Goal: Task Accomplishment & Management: Manage account settings

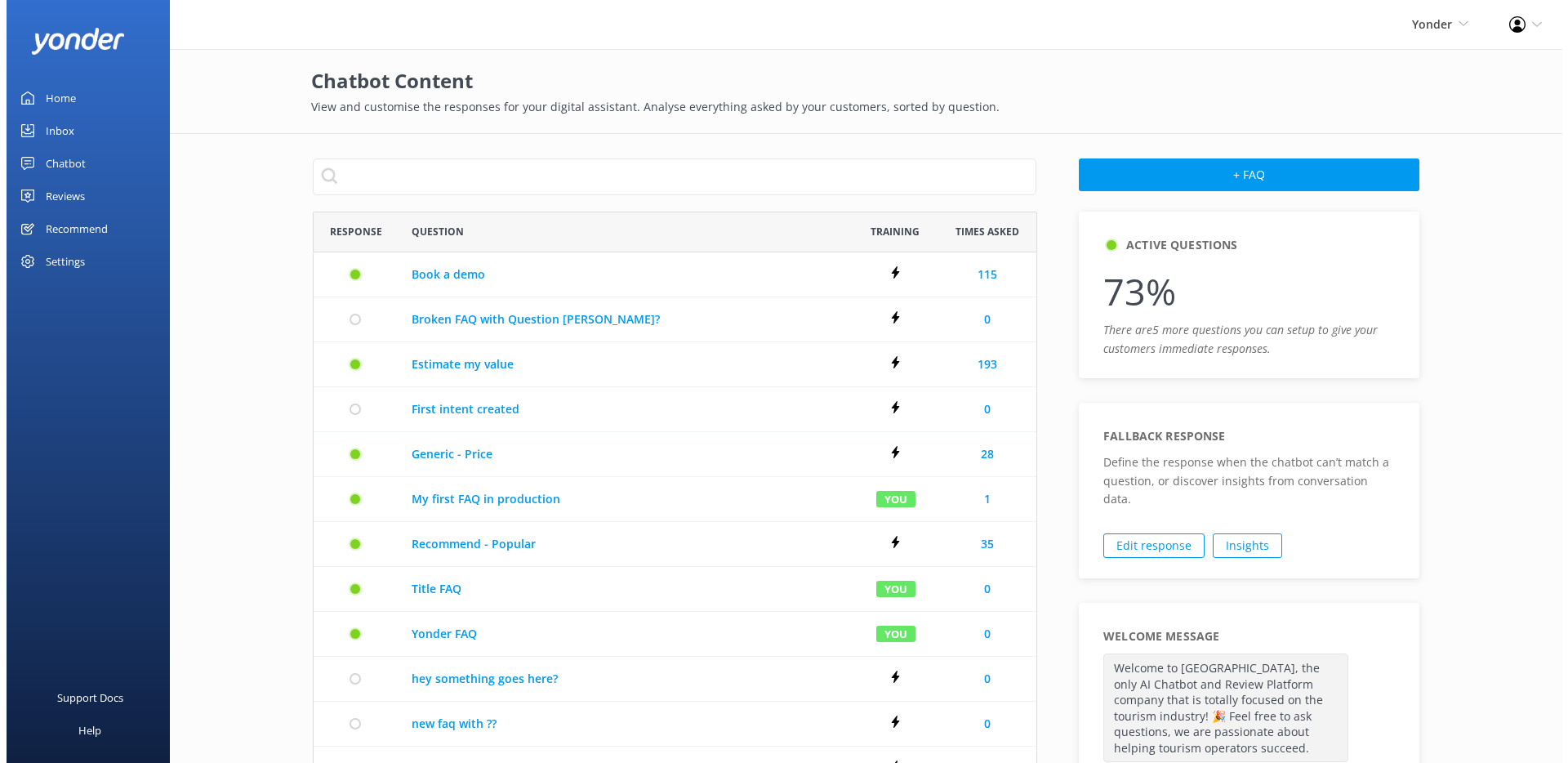
scroll to position [883, 712]
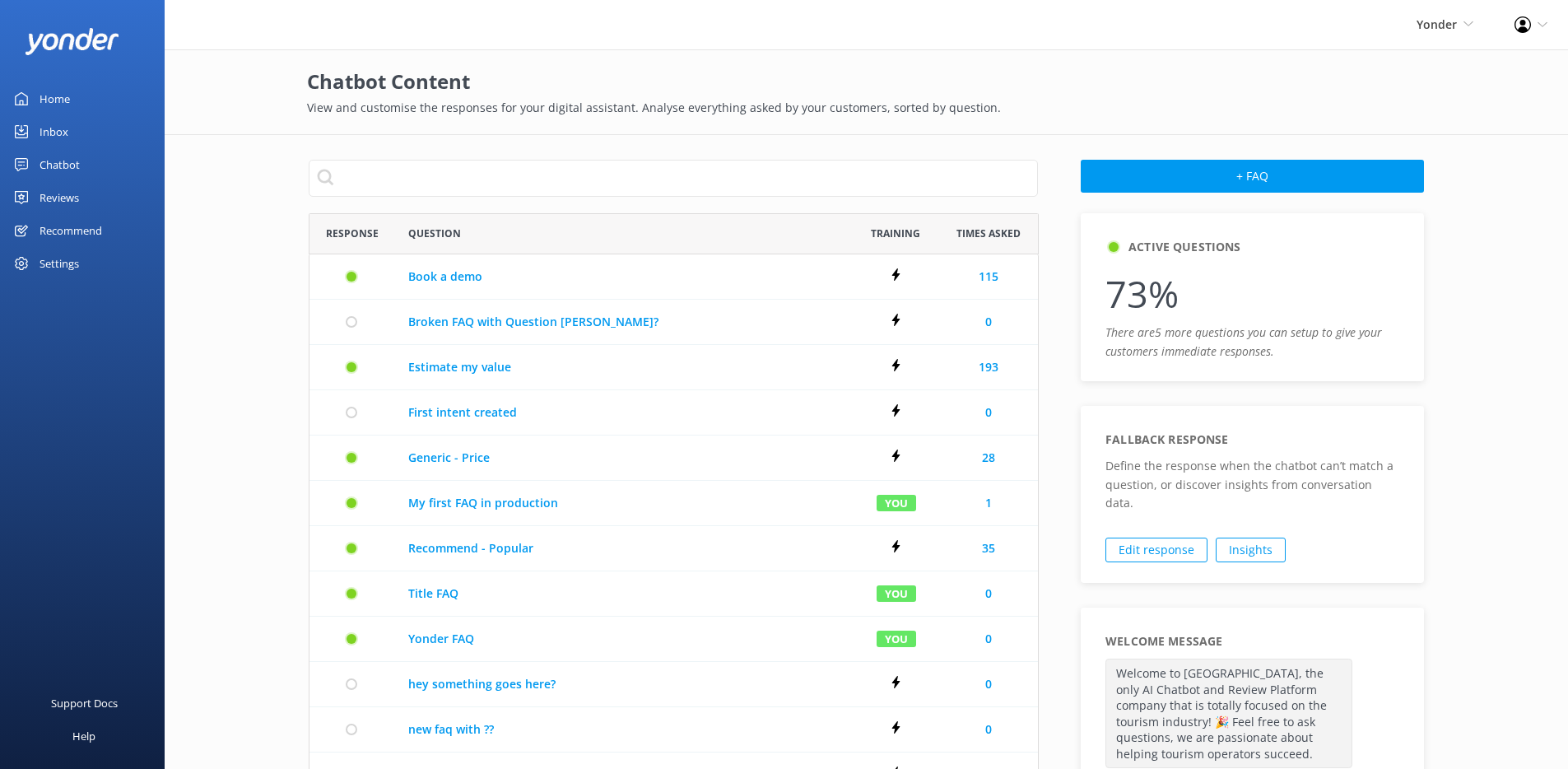
click at [78, 171] on div "Chatbot" at bounding box center [59, 165] width 40 height 33
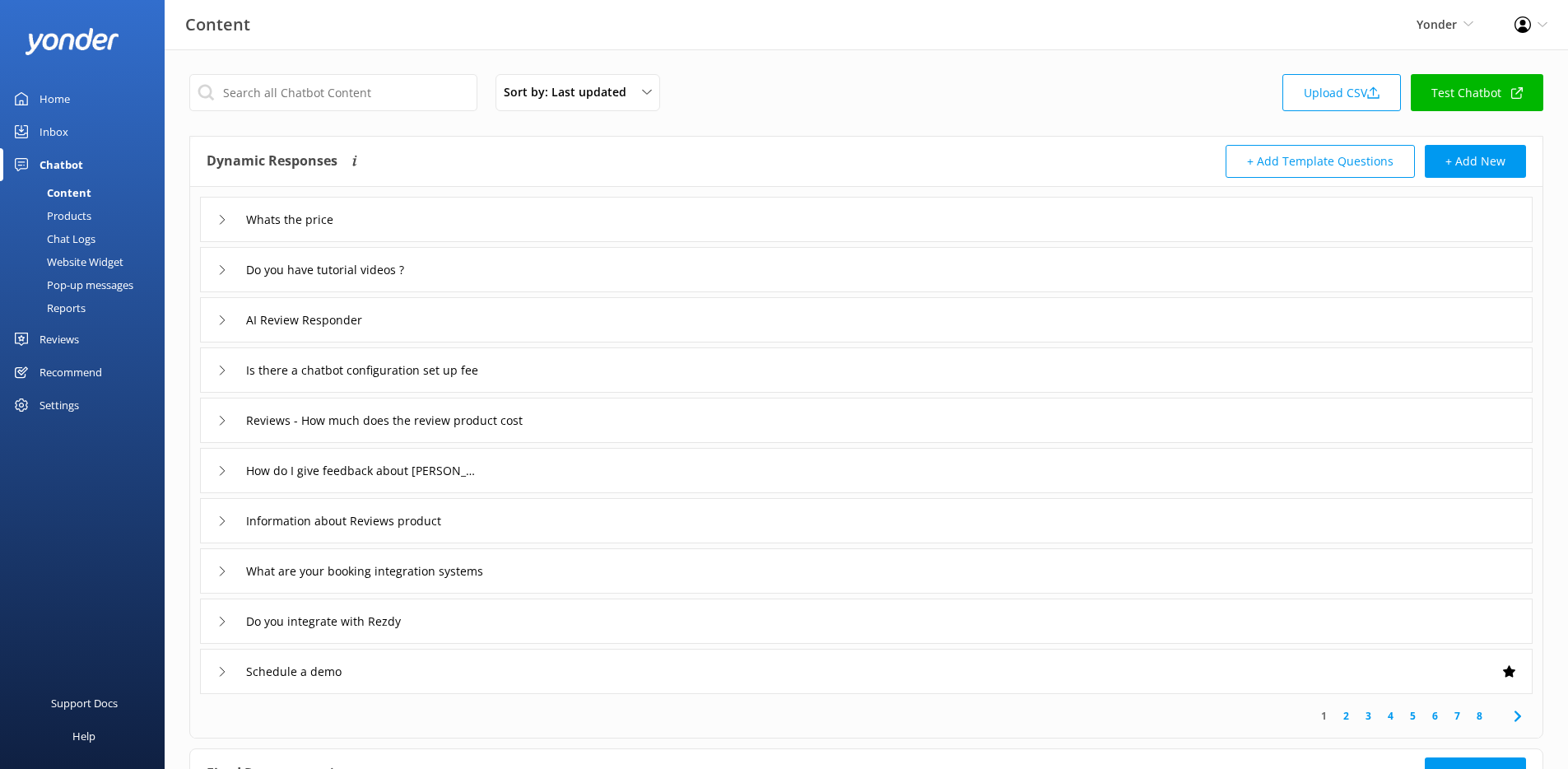
click at [93, 279] on div "Pop-up messages" at bounding box center [72, 285] width 123 height 23
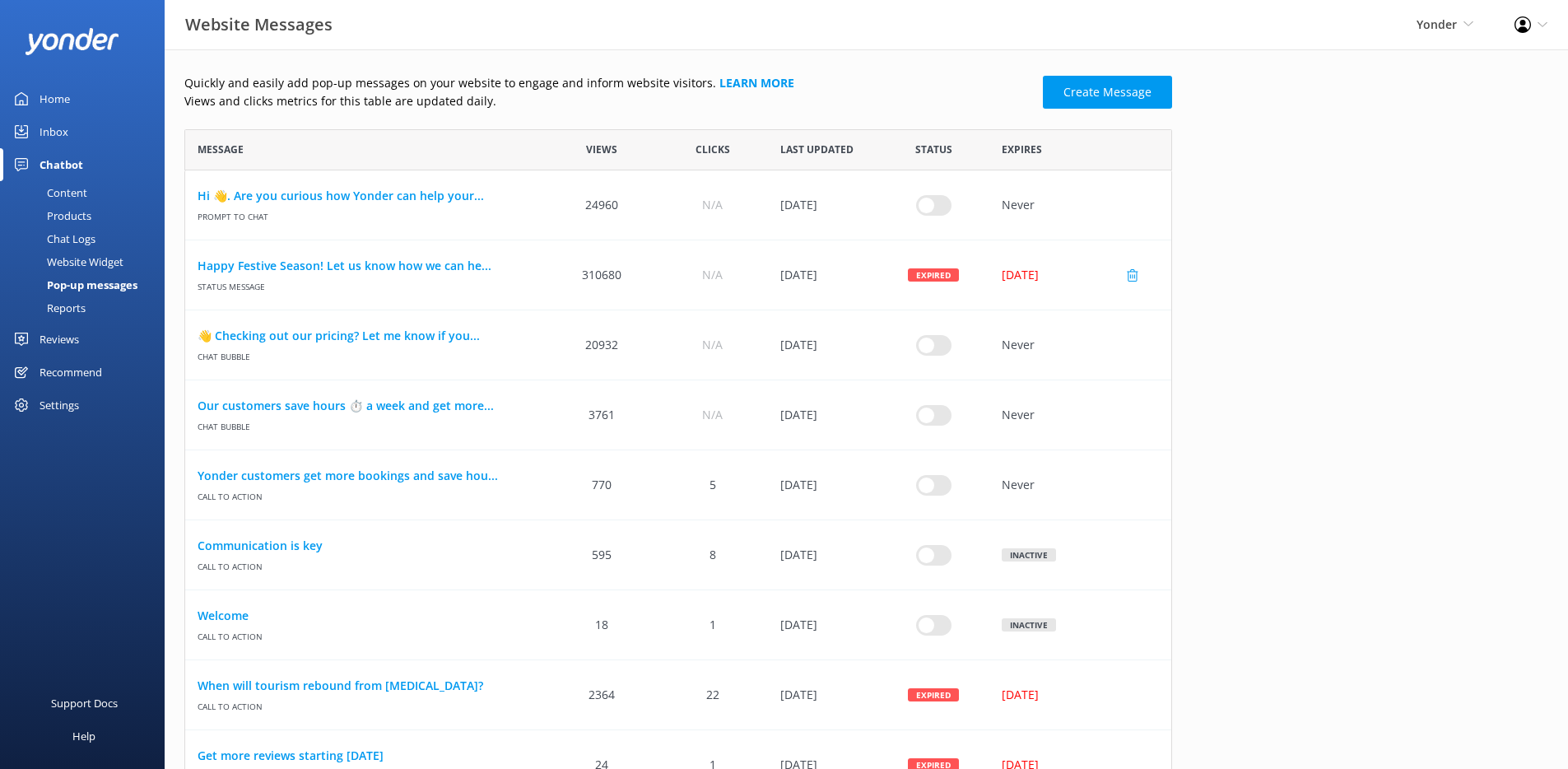
scroll to position [555, 0]
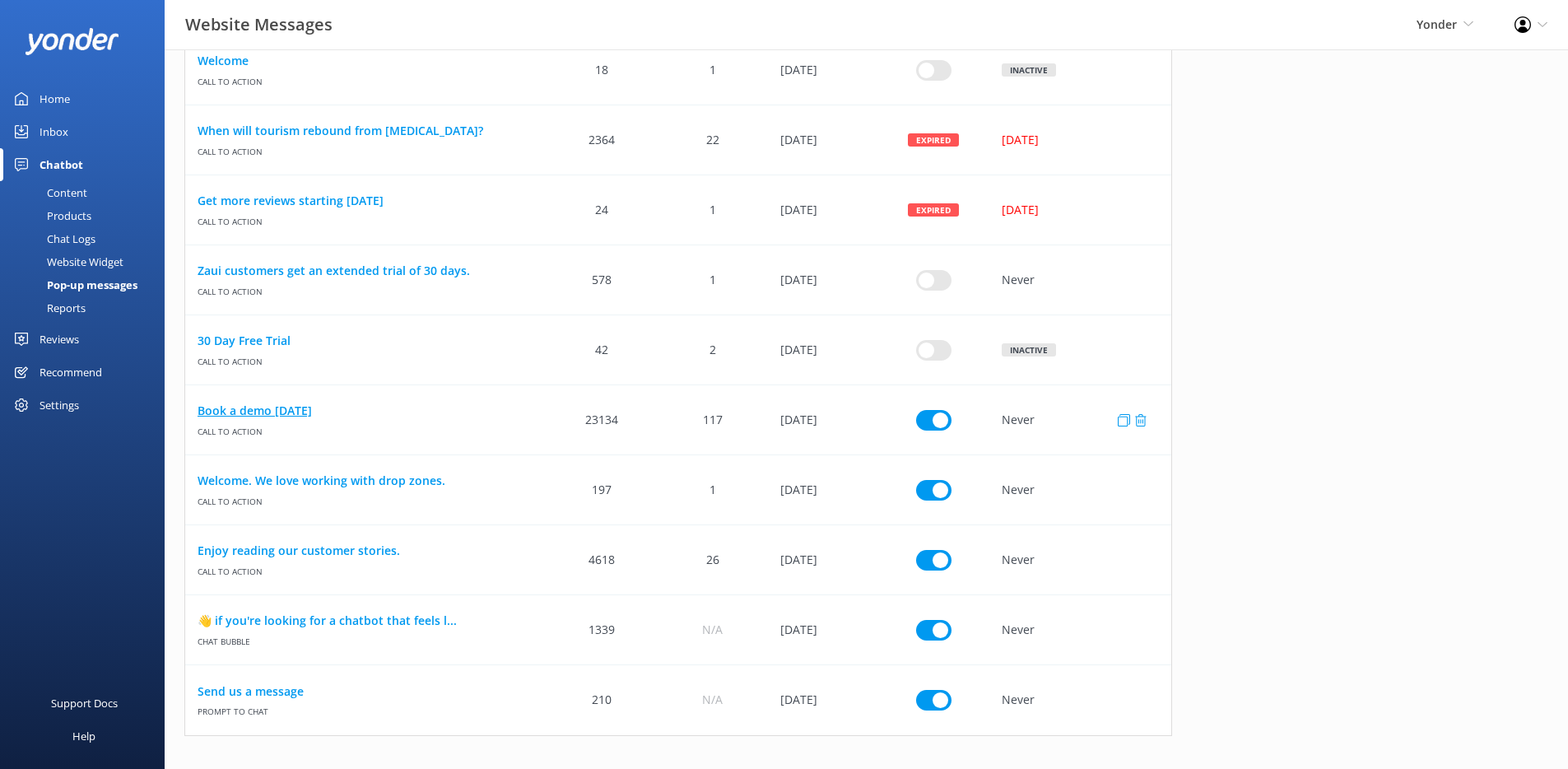
click at [275, 414] on link "Book a demo [DATE]" at bounding box center [366, 411] width 337 height 18
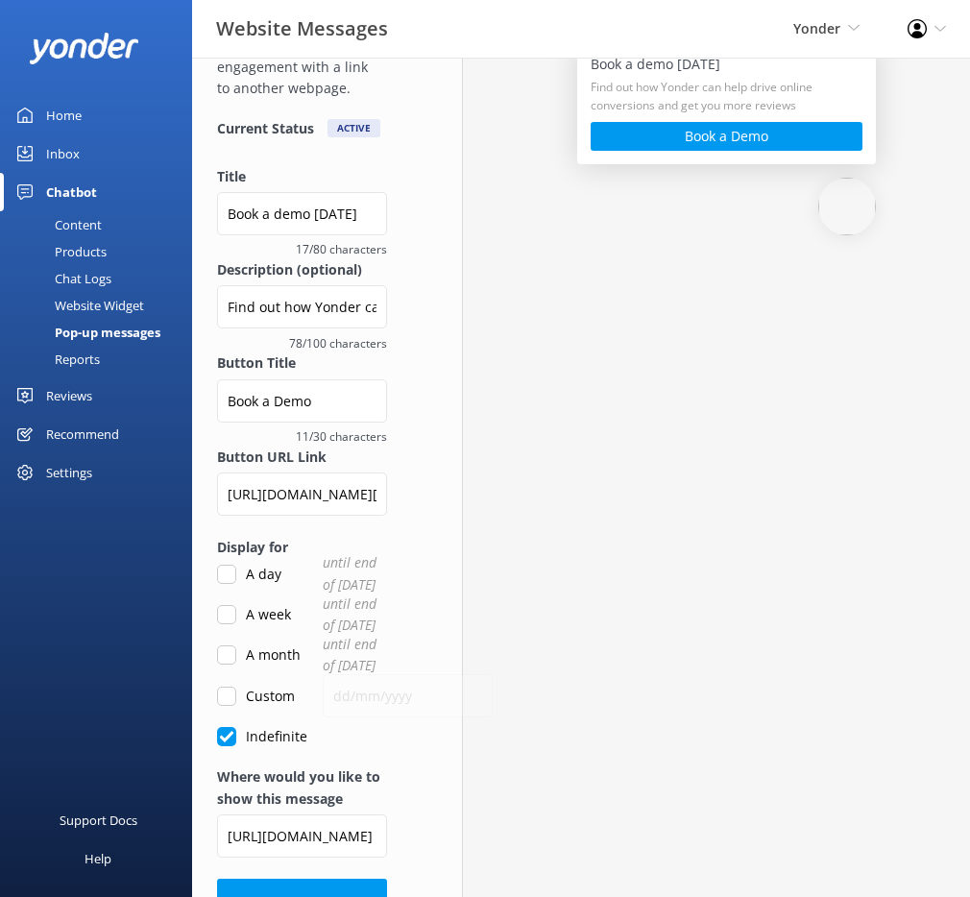
scroll to position [200, 0]
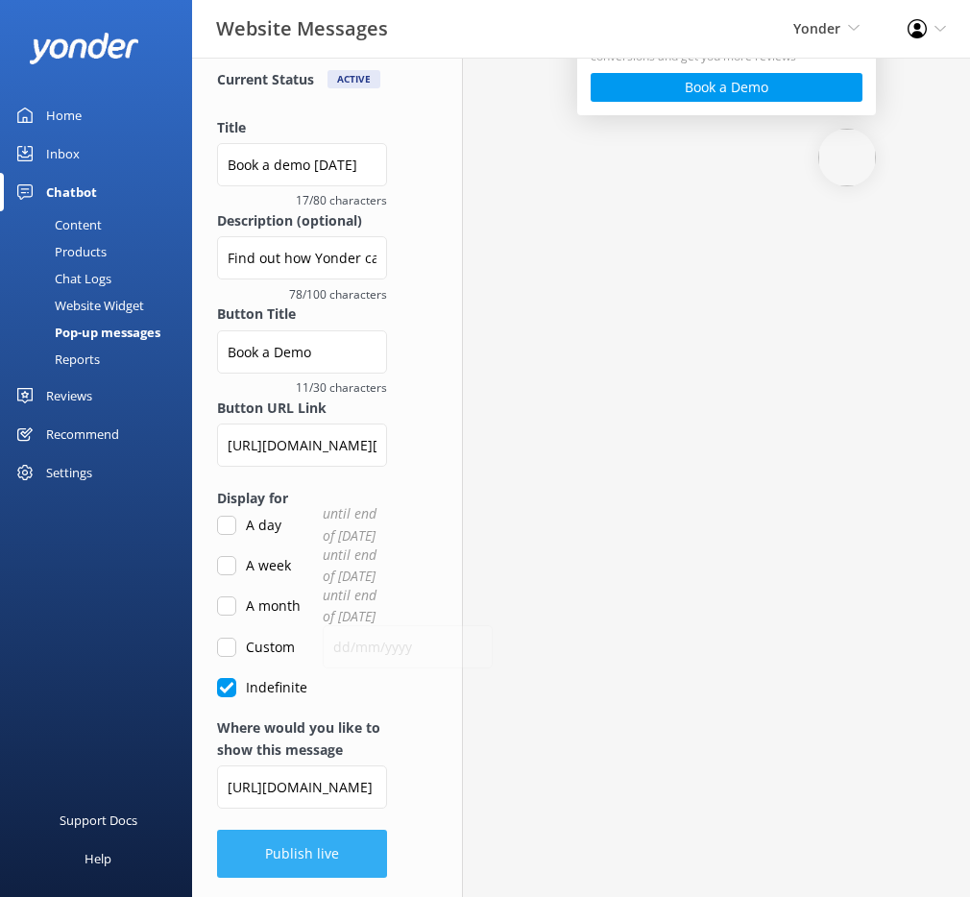
click at [343, 856] on button "Publish live" at bounding box center [302, 854] width 170 height 48
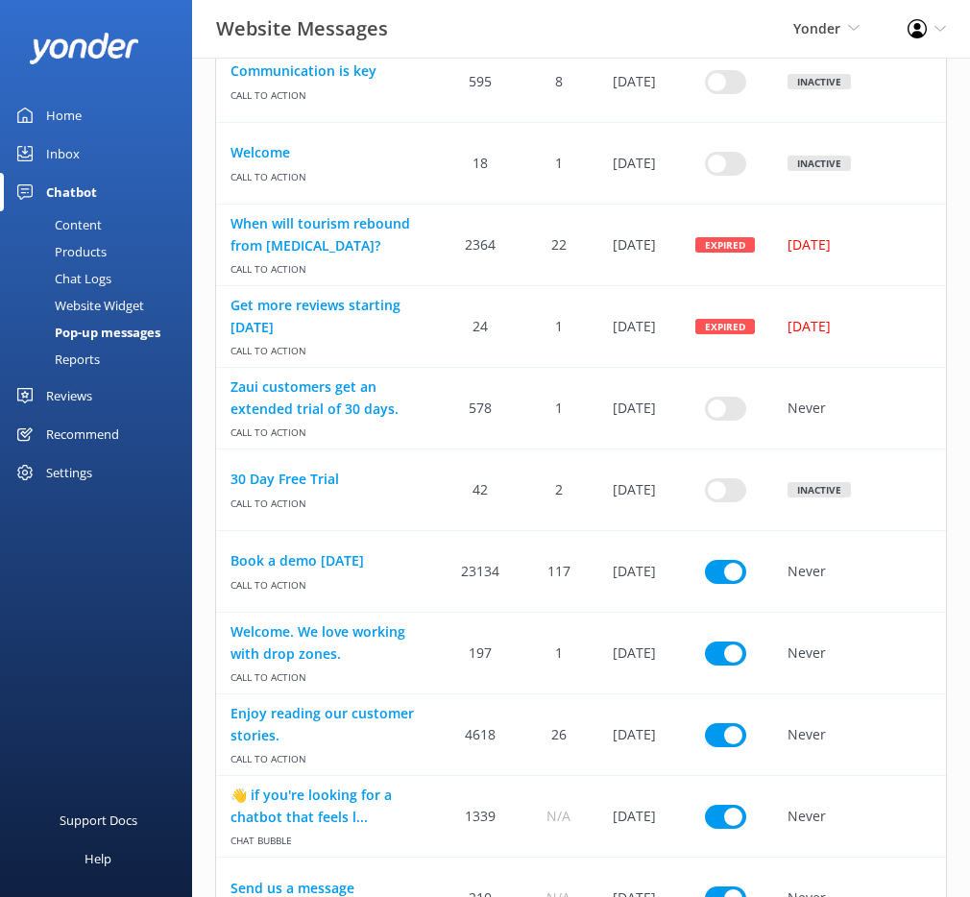
scroll to position [668, 0]
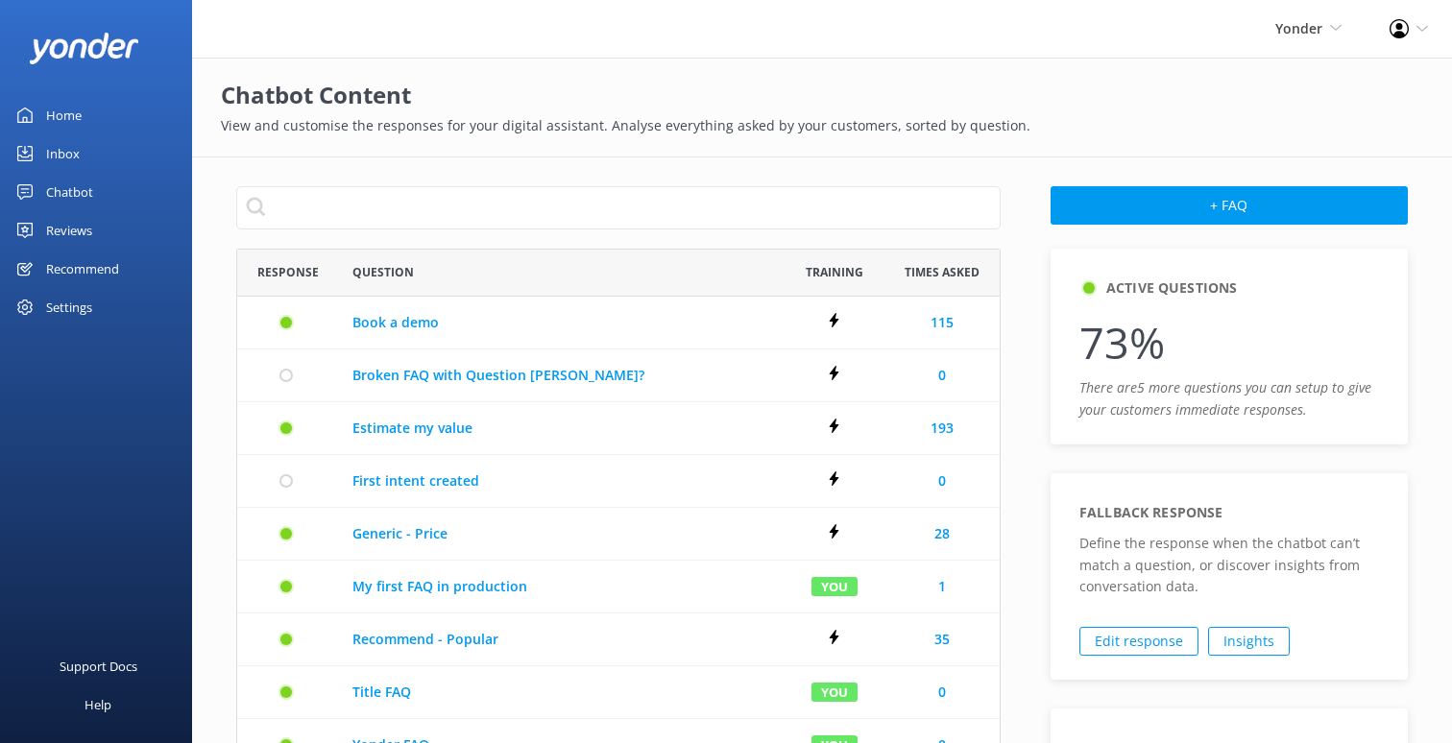
scroll to position [1053, 765]
click at [117, 191] on link "Chatbot" at bounding box center [96, 192] width 192 height 38
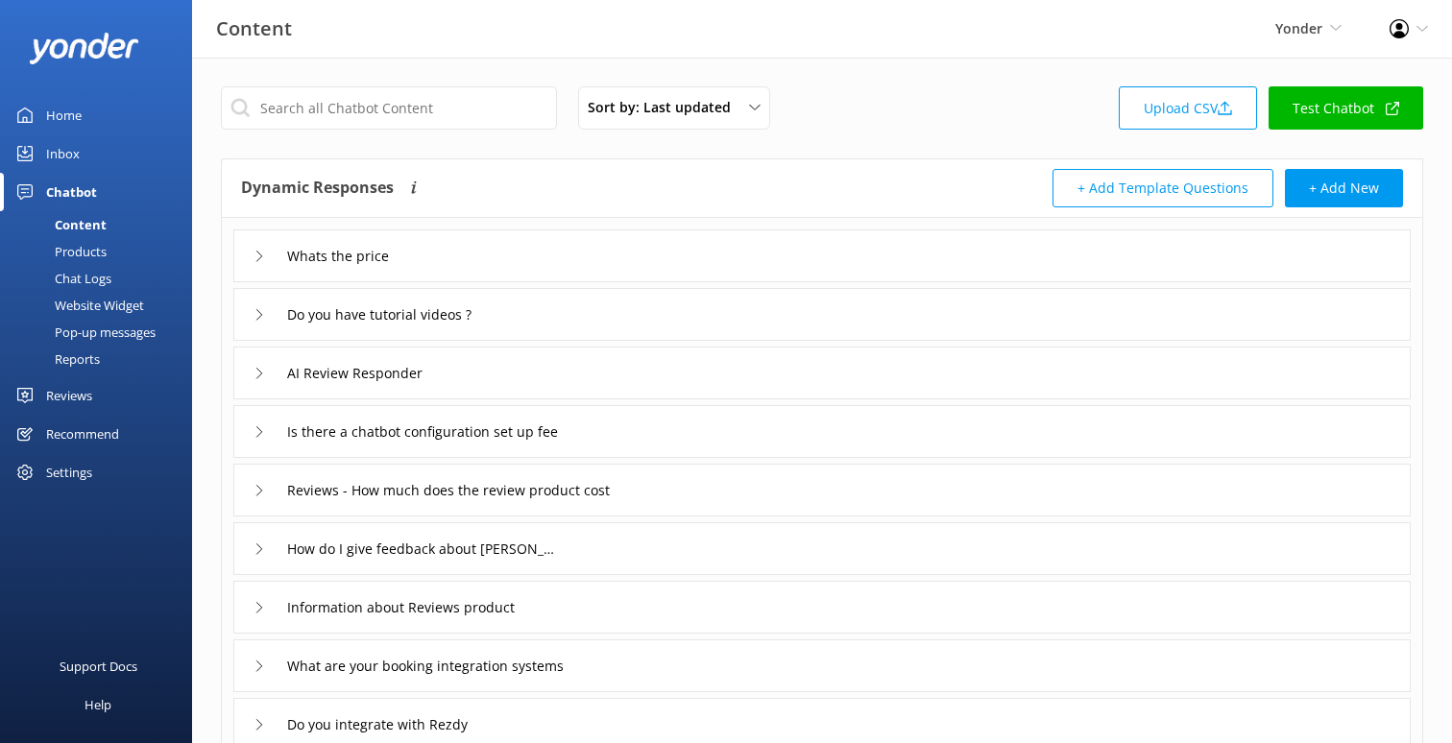
click at [125, 332] on div "Pop-up messages" at bounding box center [84, 332] width 144 height 27
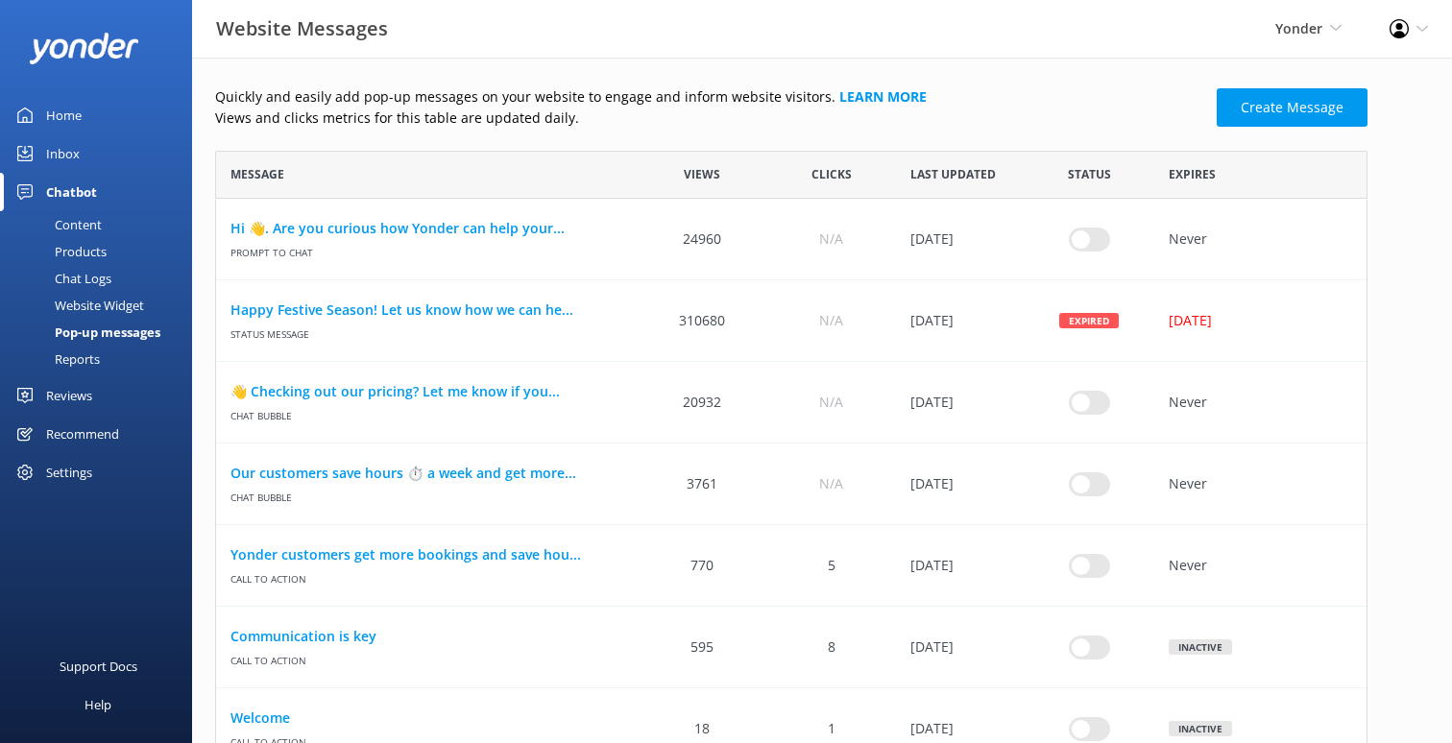
scroll to position [1, 1]
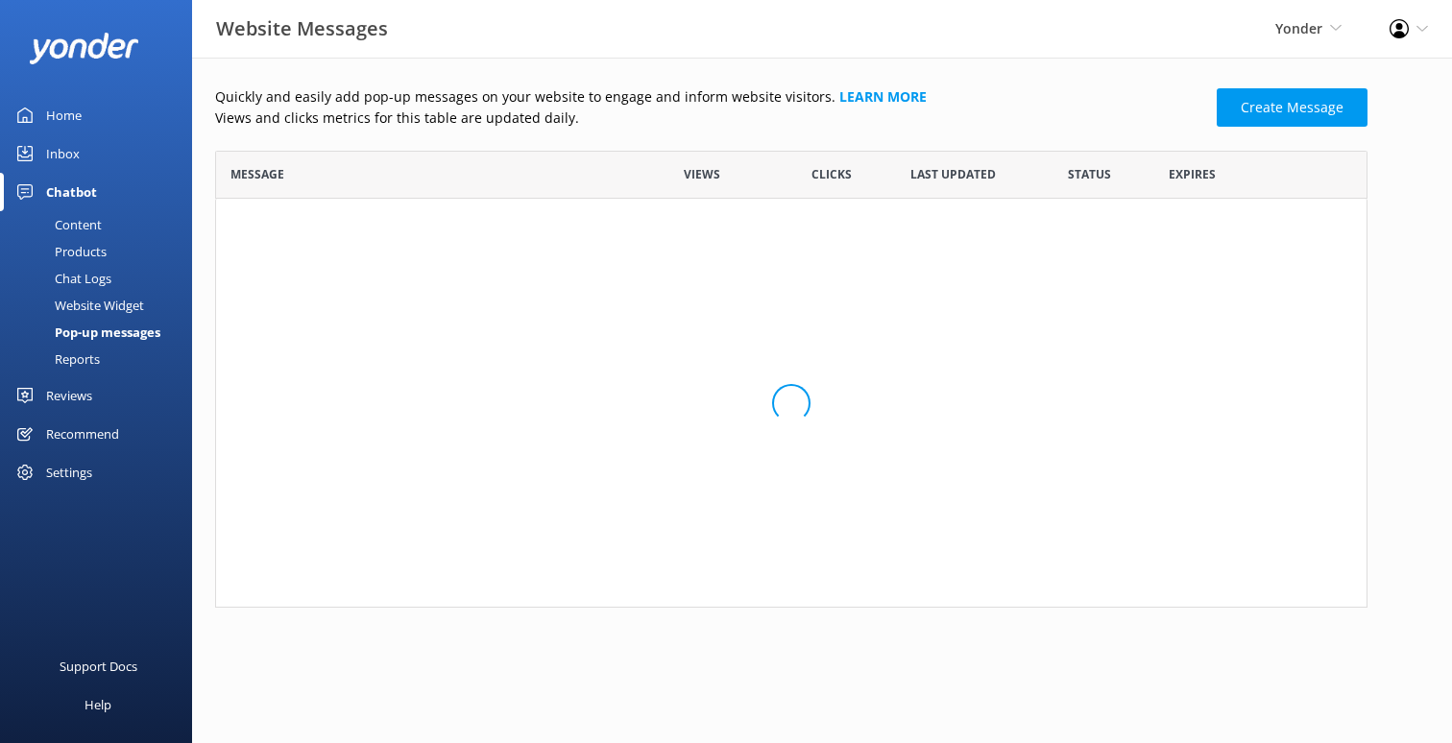
scroll to position [1, 1]
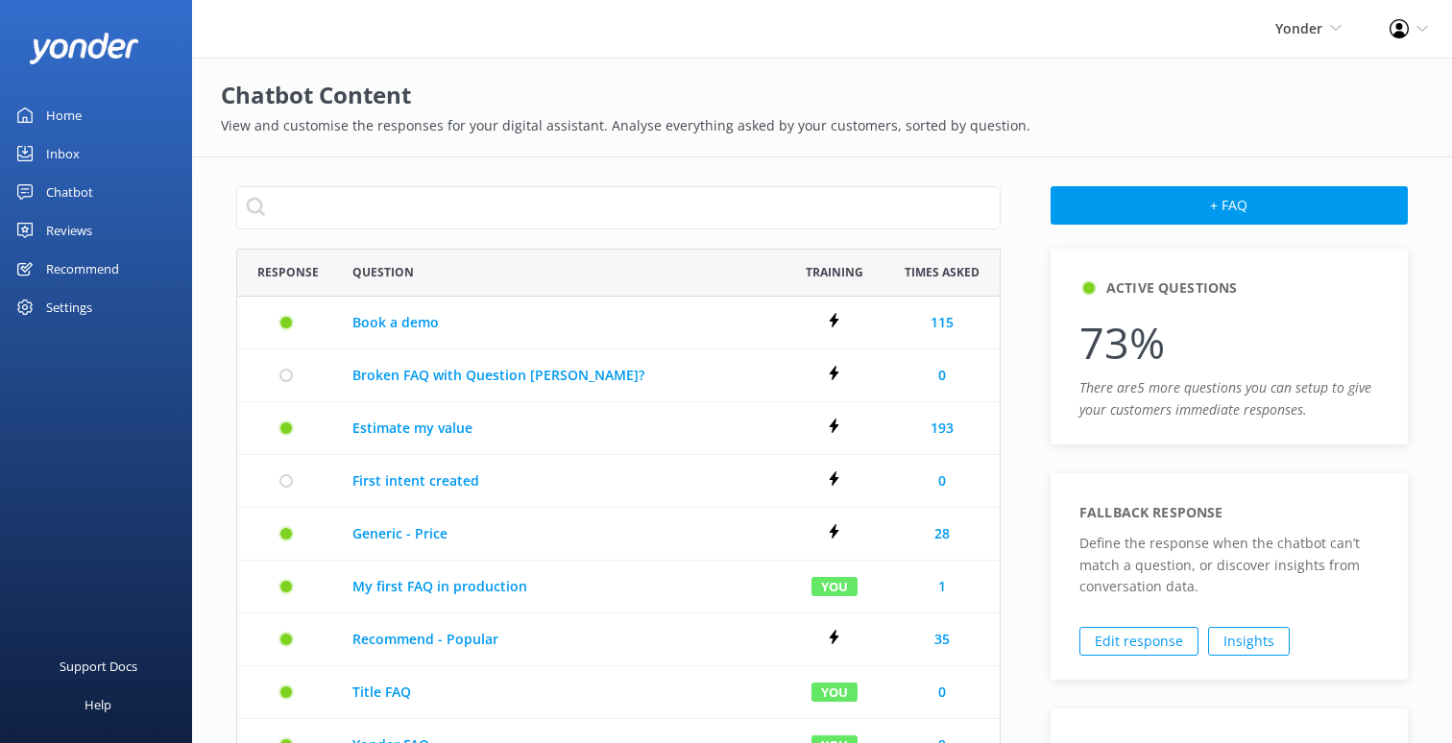
scroll to position [1053, 765]
click at [97, 197] on link "Chatbot" at bounding box center [96, 192] width 192 height 38
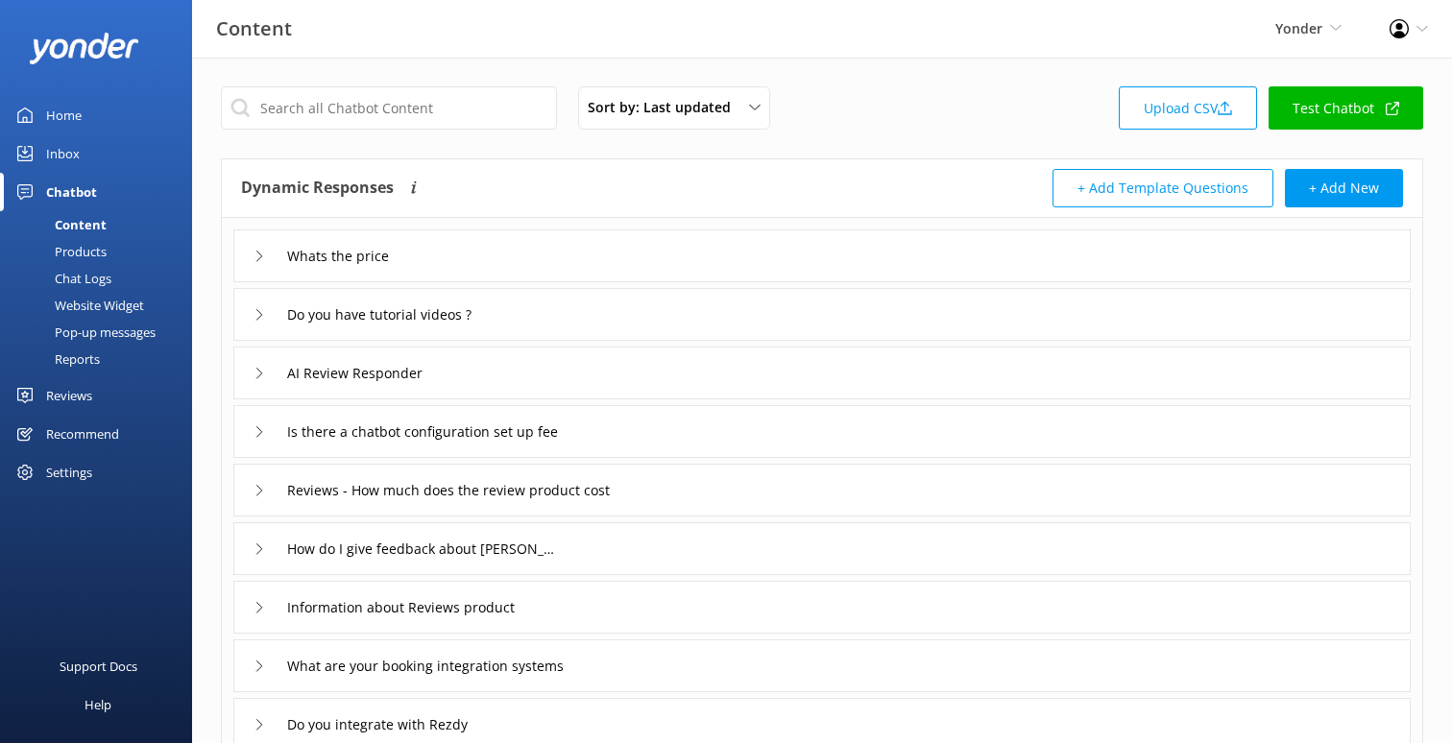
click at [80, 250] on div "Products" at bounding box center [59, 251] width 95 height 27
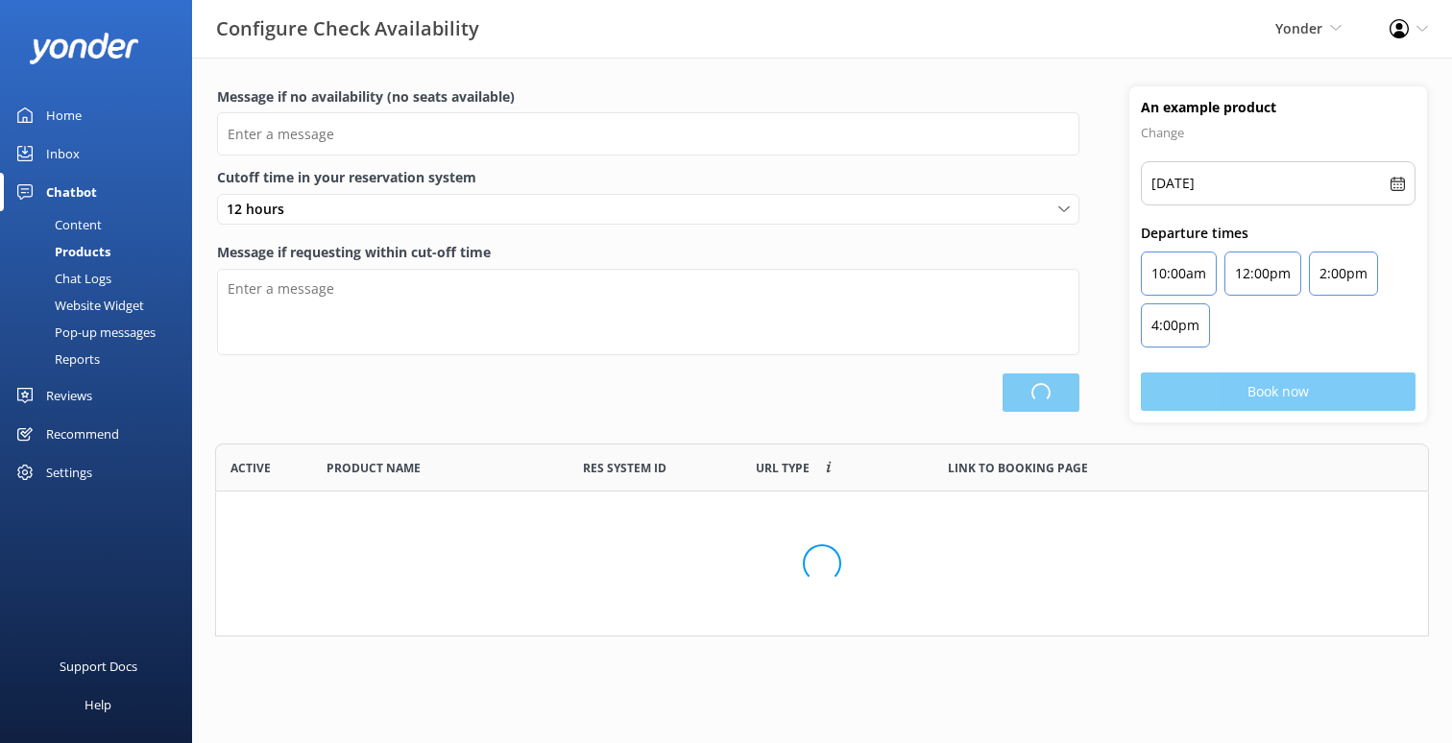
scroll to position [102, 1214]
type input "There are no seats available, please check an alternative day"
type textarea "Our online booking system closes {hours} prior to departure. Please contact us …"
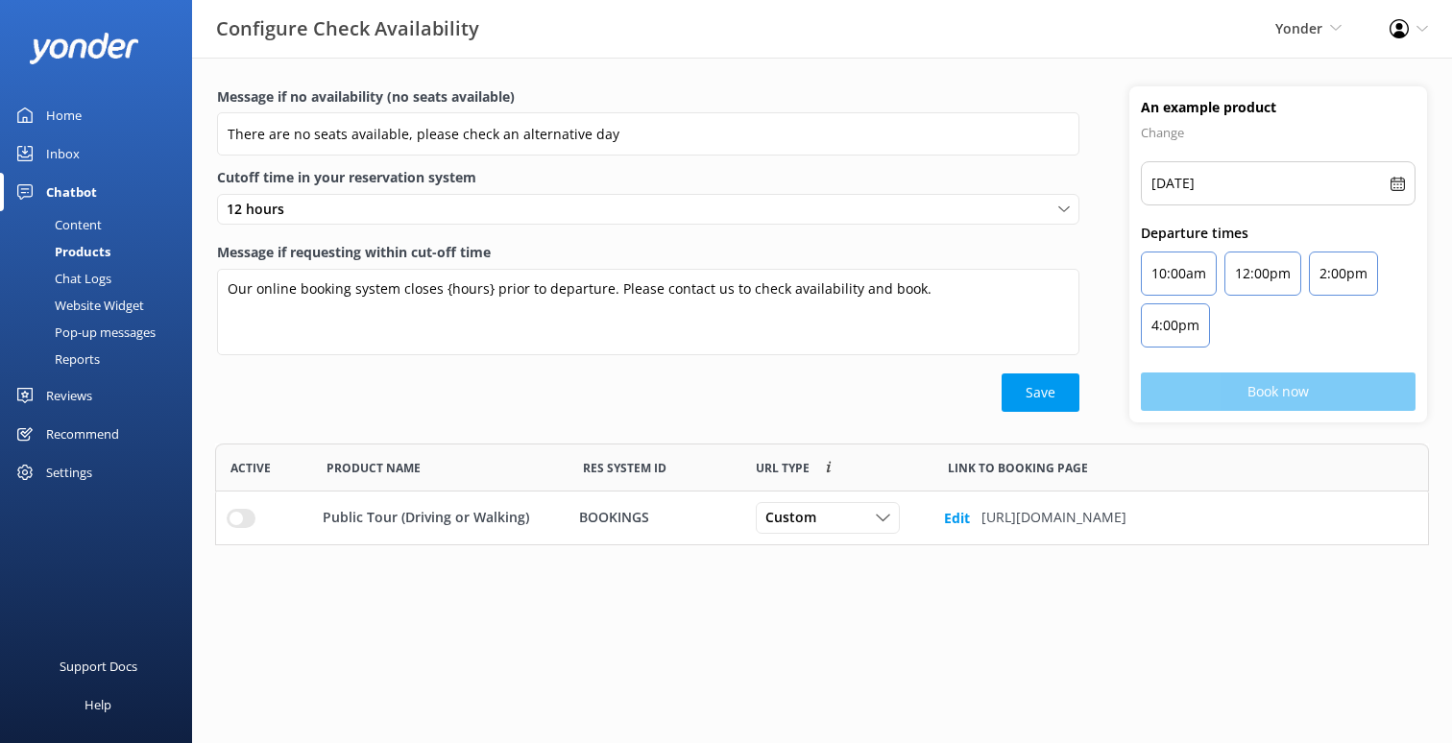
click at [83, 287] on div "Chat Logs" at bounding box center [62, 278] width 100 height 27
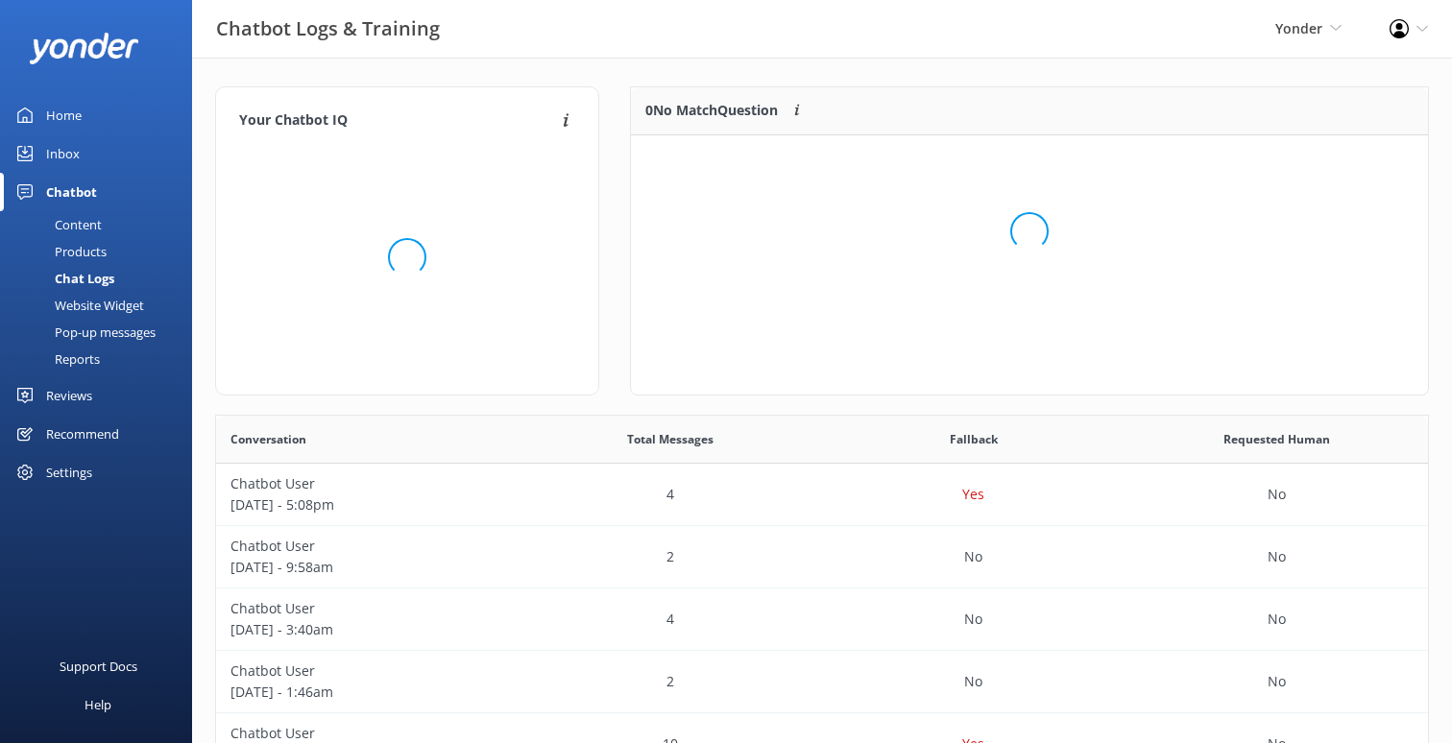
scroll to position [241, 797]
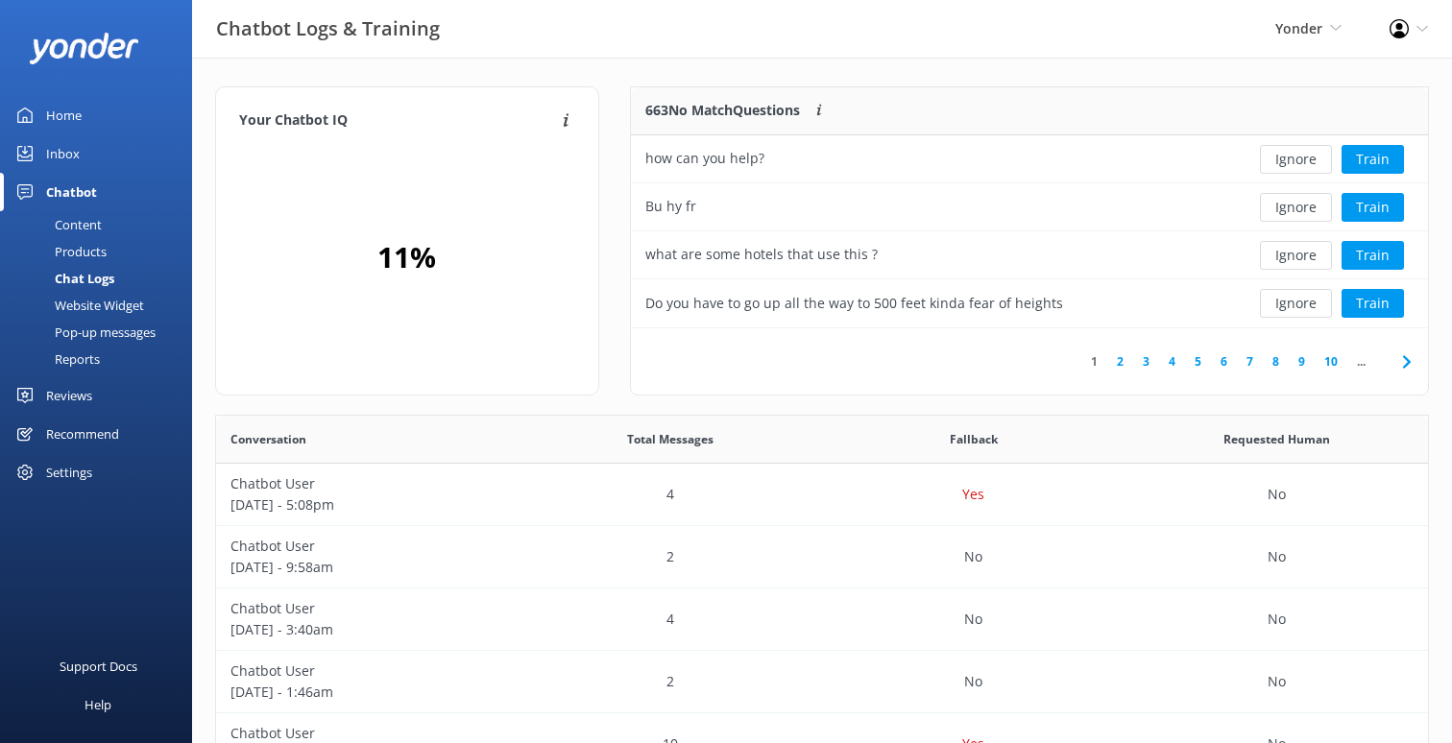
click at [108, 303] on div "Website Widget" at bounding box center [78, 305] width 133 height 27
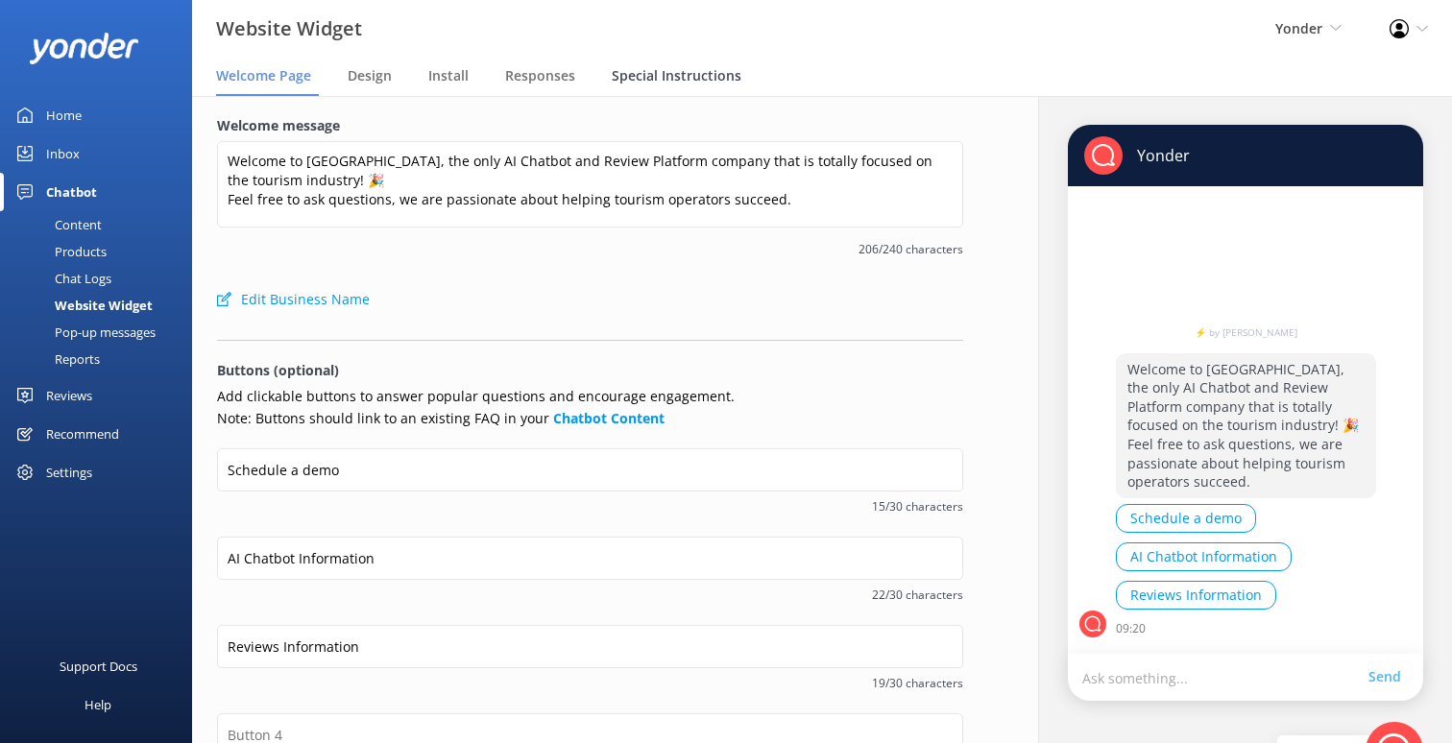
click at [653, 85] on span "Special Instructions" at bounding box center [677, 75] width 130 height 19
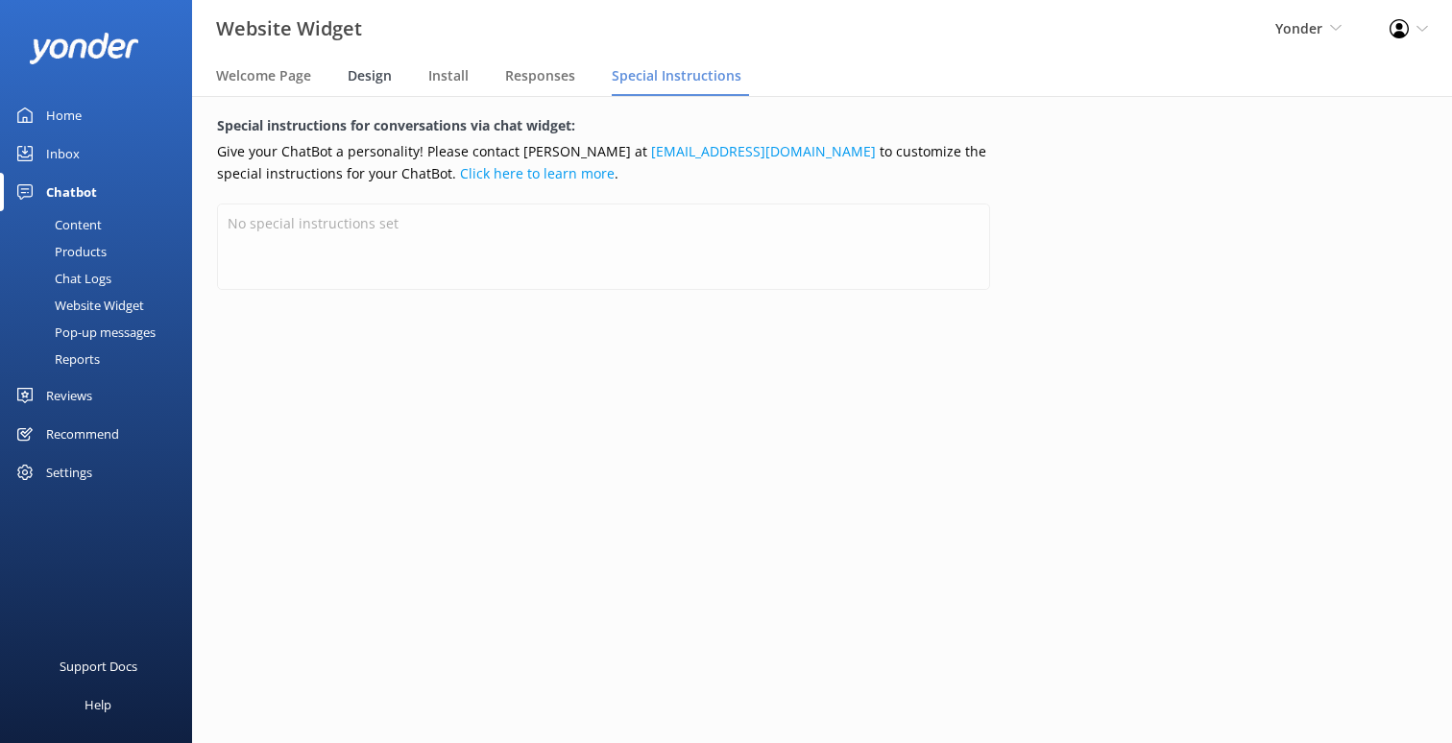
click at [371, 91] on div "Design" at bounding box center [374, 77] width 52 height 38
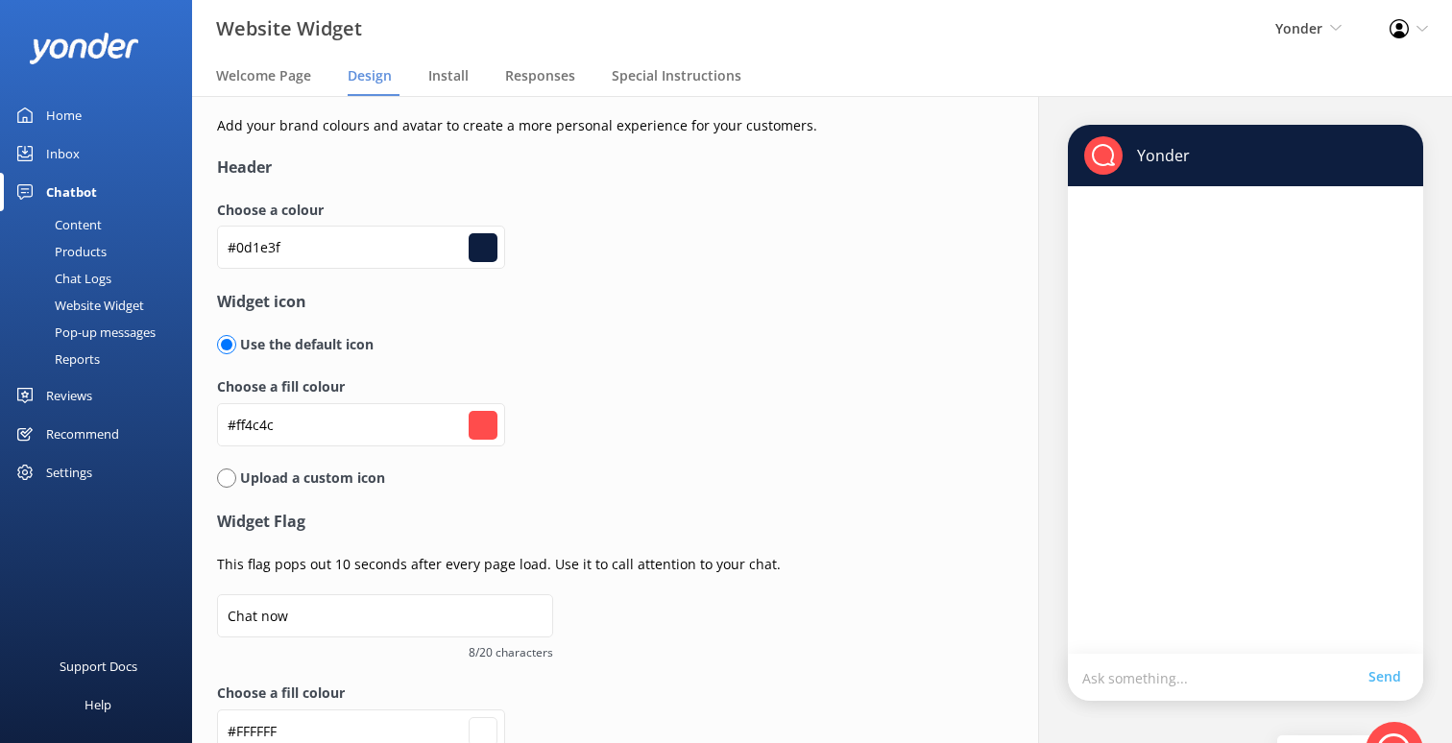
click at [321, 85] on nav "Welcome Page Design Install Responses Special Instructions" at bounding box center [822, 77] width 1260 height 38
click at [315, 83] on div "Welcome Page" at bounding box center [267, 77] width 103 height 38
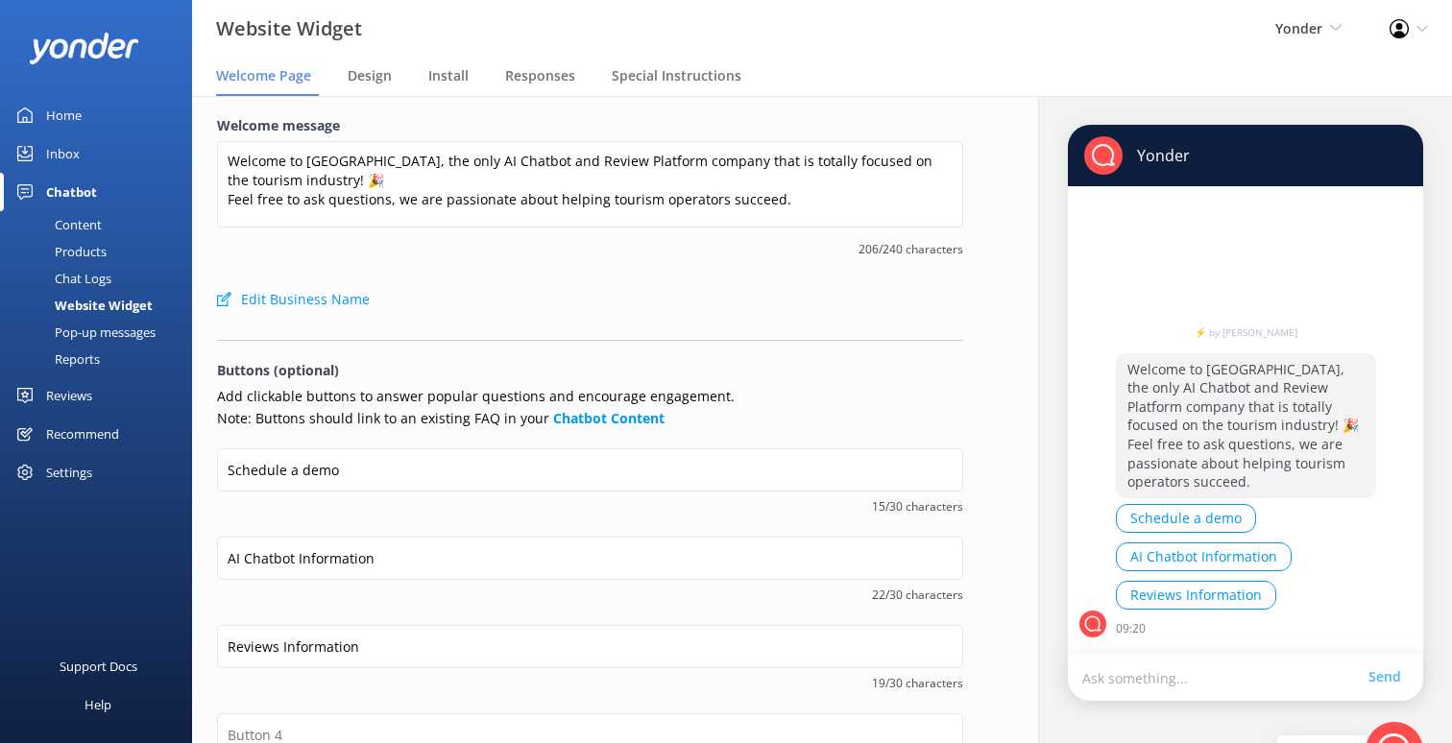
click at [115, 335] on div "Pop-up messages" at bounding box center [84, 332] width 144 height 27
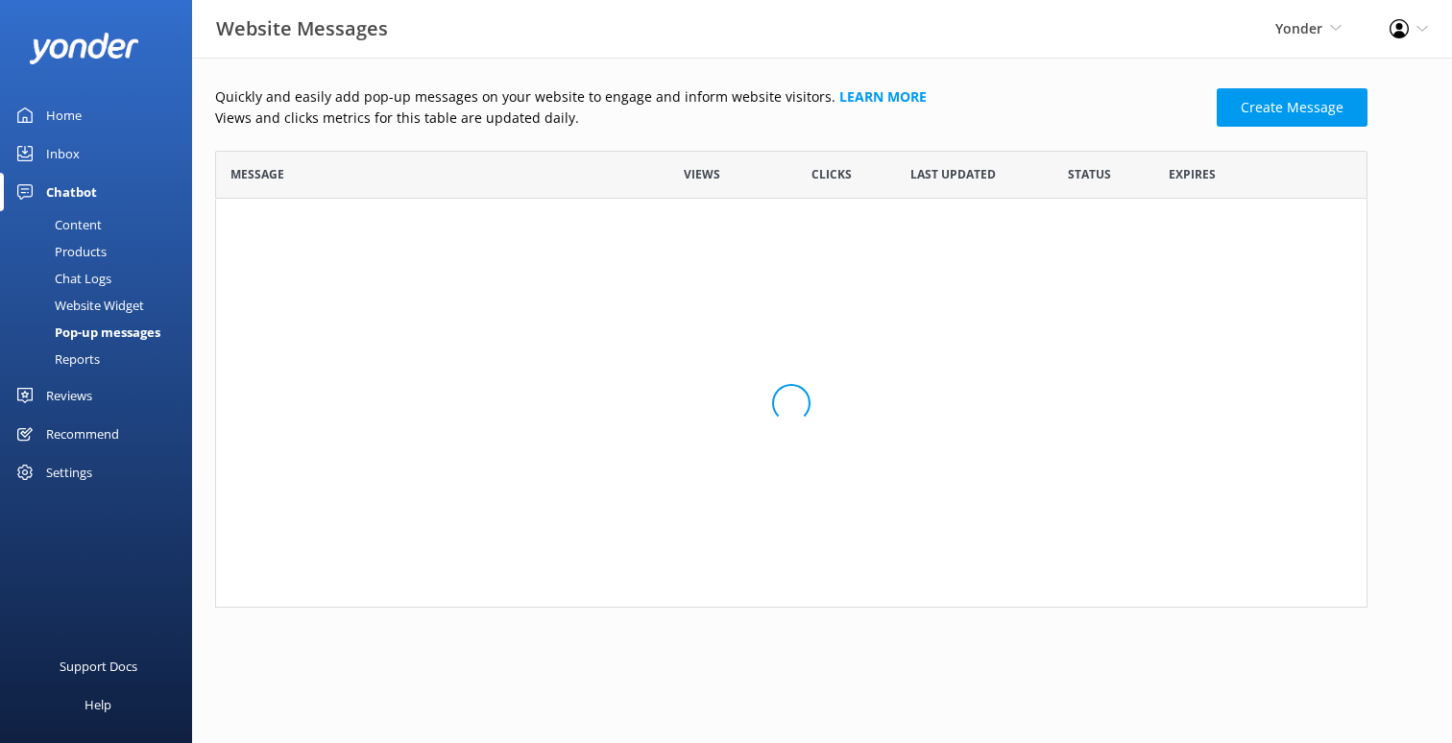
scroll to position [1, 1]
